Goal: Task Accomplishment & Management: Use online tool/utility

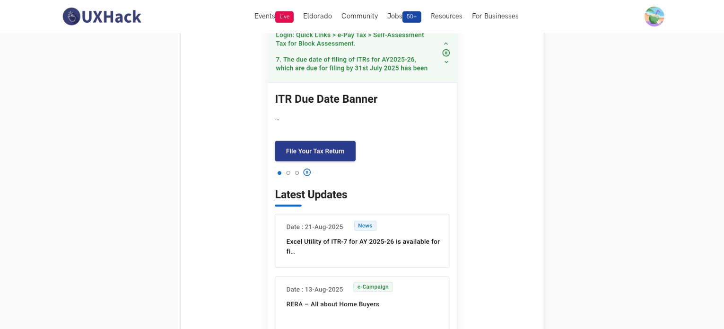
scroll to position [435, 0]
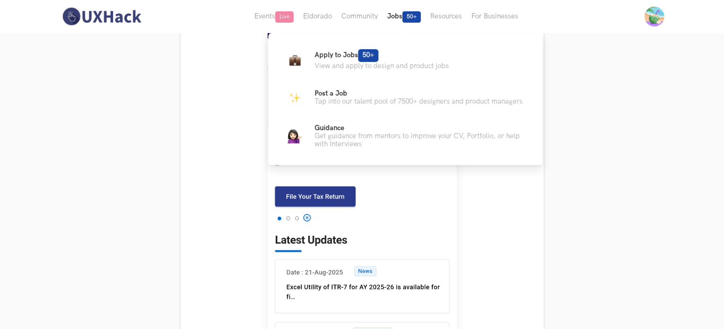
click at [401, 14] on button "Jobs 50+" at bounding box center [403, 16] width 43 height 33
click at [380, 59] on p "Apply to Jobs 50+" at bounding box center [381, 55] width 134 height 13
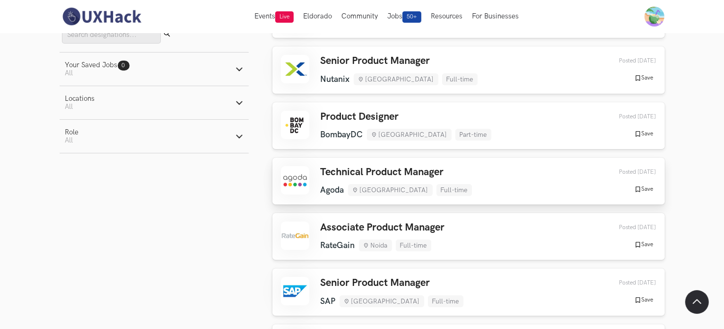
scroll to position [126, 0]
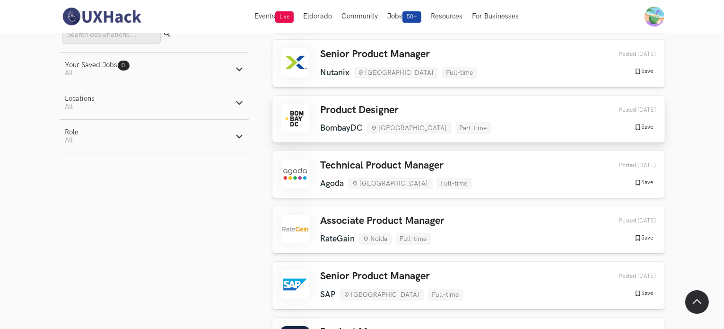
click at [522, 126] on div "Product Designer [GEOGRAPHIC_DATA] [GEOGRAPHIC_DATA] Part-time [GEOGRAPHIC_DATA…" at bounding box center [468, 119] width 375 height 30
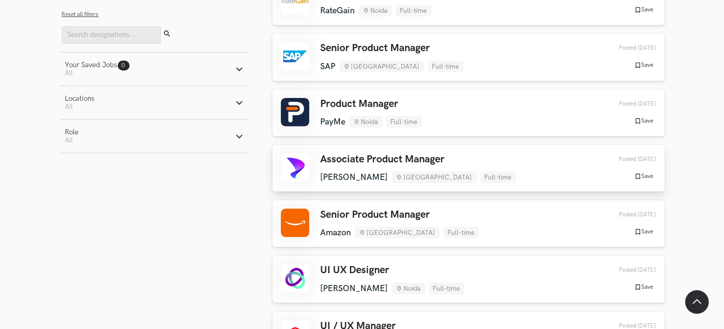
scroll to position [473, 0]
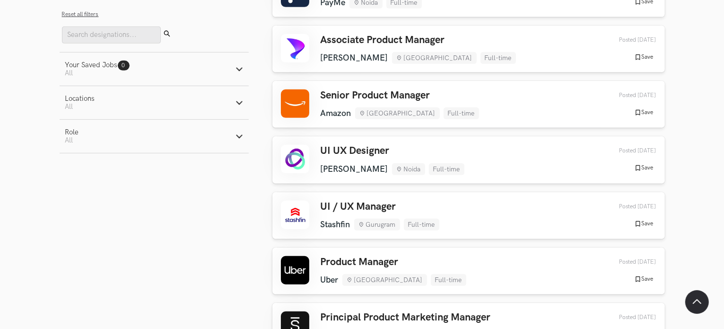
click at [244, 72] on button "Your Saved Jobs 0 Jobs Active filters: All" at bounding box center [154, 68] width 189 height 33
click at [246, 133] on button "Role Active filters: All" at bounding box center [154, 136] width 189 height 33
click at [242, 106] on icon "button" at bounding box center [239, 103] width 8 height 8
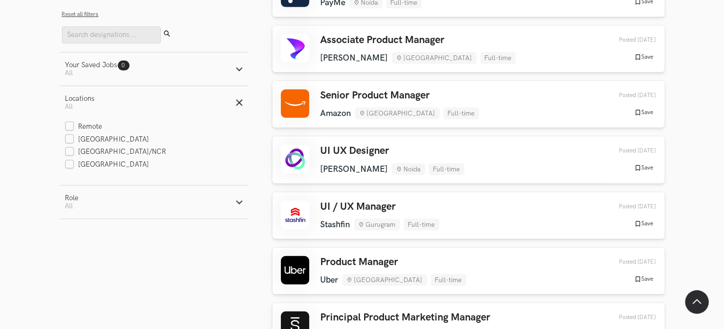
click at [242, 105] on line "button" at bounding box center [238, 102] width 5 height 5
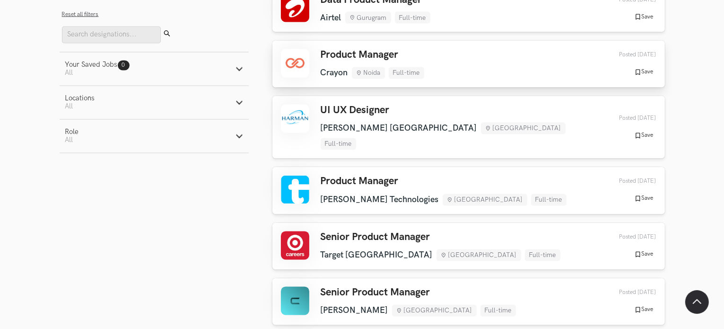
scroll to position [1797, 0]
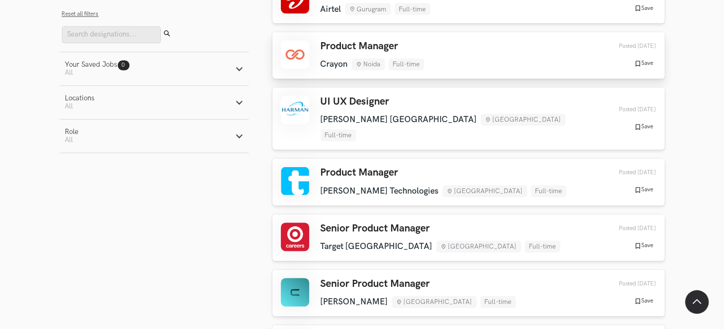
click at [512, 120] on div "UI UX Designer [PERSON_NAME] [GEOGRAPHIC_DATA] [GEOGRAPHIC_DATA] Full-time [PER…" at bounding box center [468, 118] width 375 height 45
